Goal: Information Seeking & Learning: Learn about a topic

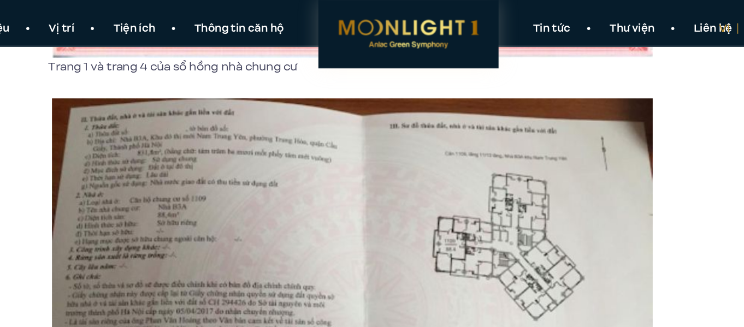
scroll to position [1520, 0]
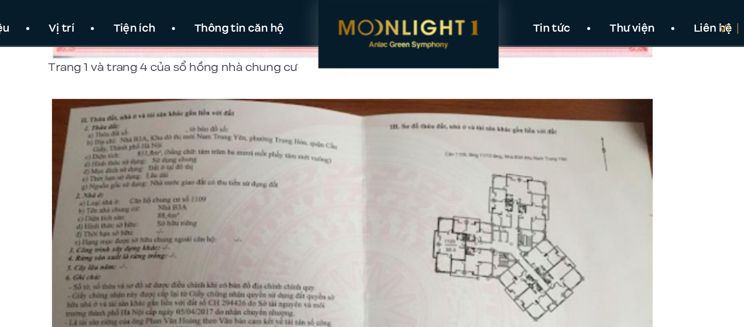
click at [274, 102] on img at bounding box center [331, 235] width 437 height 327
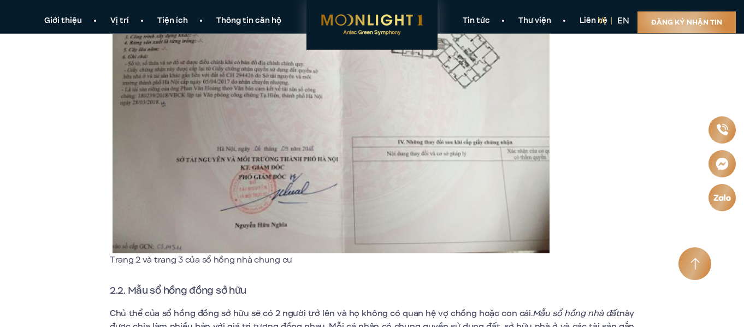
scroll to position [1501, 0]
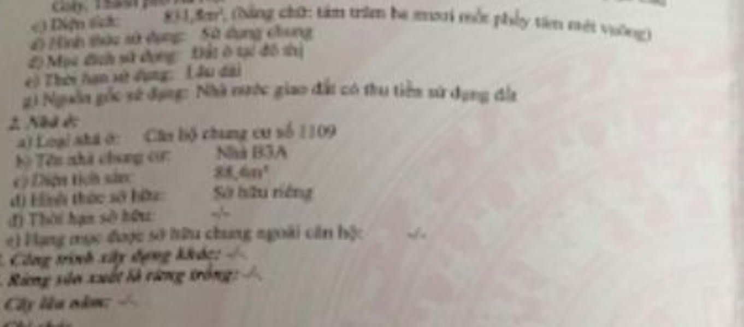
click at [153, 166] on img at bounding box center [331, 254] width 437 height 327
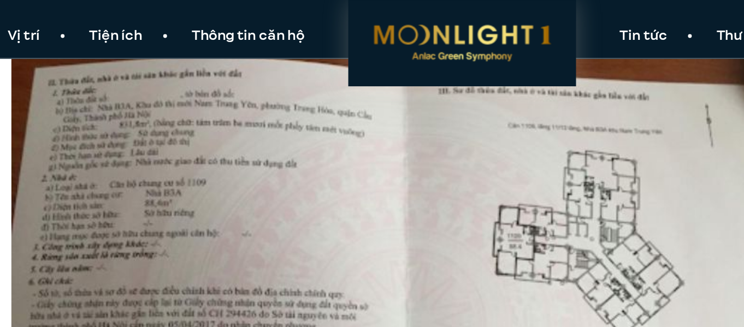
scroll to position [1558, 0]
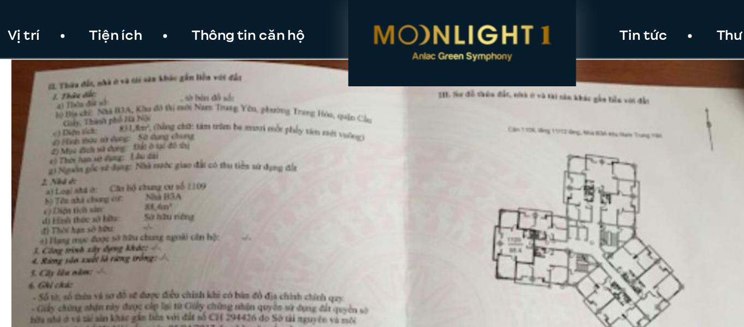
drag, startPoint x: 288, startPoint y: 146, endPoint x: 203, endPoint y: 117, distance: 90.2
click at [203, 117] on img at bounding box center [331, 197] width 437 height 327
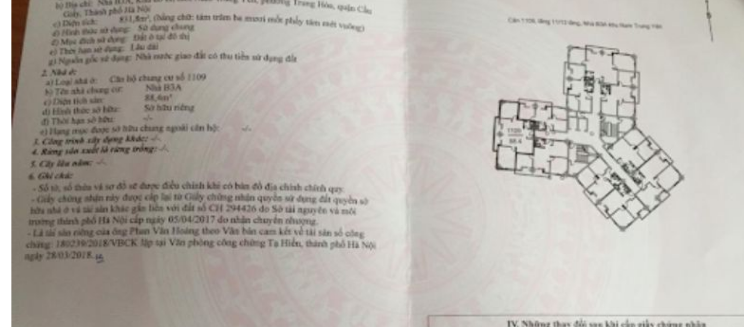
click at [295, 168] on img at bounding box center [331, 197] width 437 height 327
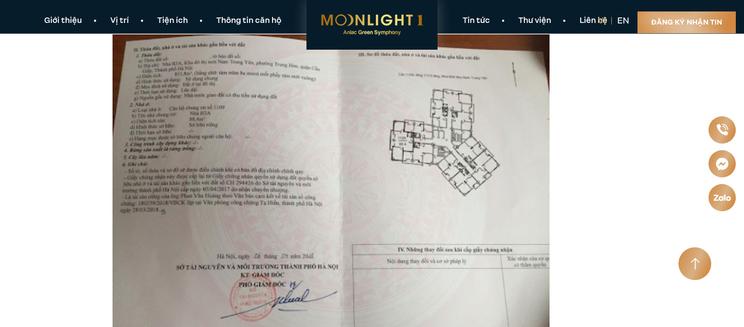
click at [324, 183] on img at bounding box center [331, 197] width 437 height 327
click at [310, 224] on img at bounding box center [331, 197] width 437 height 327
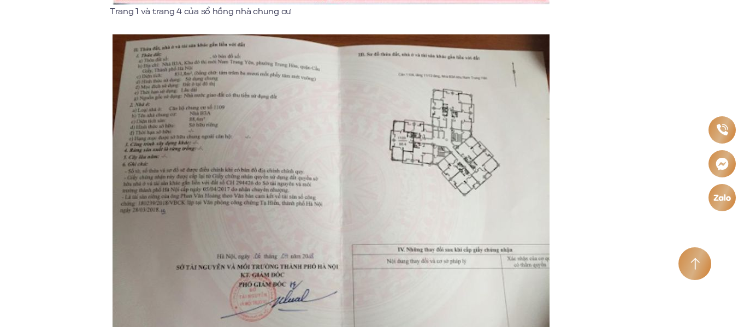
scroll to position [1722, 0]
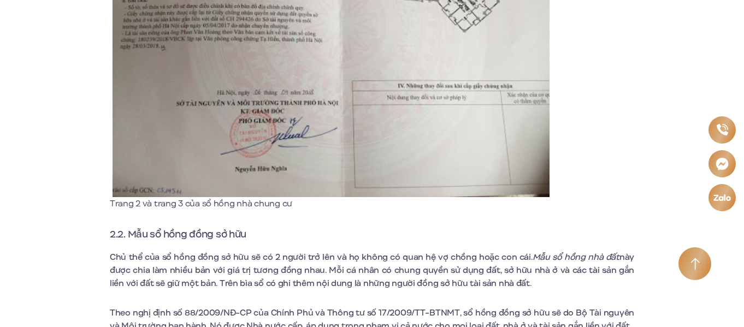
click at [254, 155] on img at bounding box center [331, 33] width 437 height 327
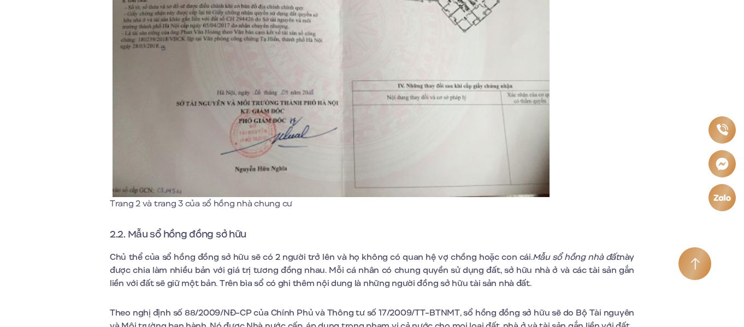
click at [254, 155] on img at bounding box center [331, 33] width 437 height 327
click at [253, 155] on img at bounding box center [331, 33] width 437 height 327
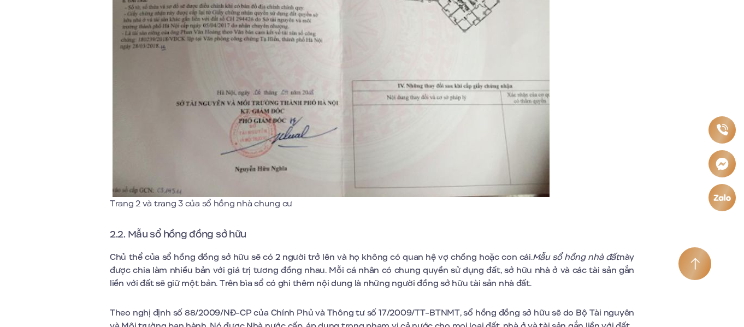
click at [253, 154] on img at bounding box center [331, 33] width 437 height 327
click at [252, 152] on img at bounding box center [331, 33] width 437 height 327
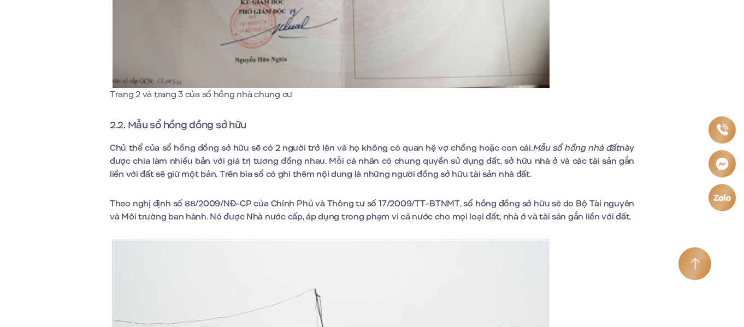
scroll to position [1940, 0]
